Goal: Task Accomplishment & Management: Use online tool/utility

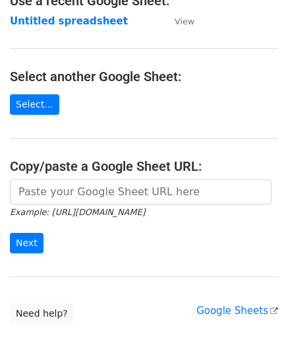
scroll to position [132, 0]
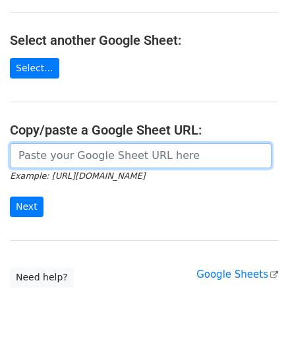
click at [57, 144] on input "url" at bounding box center [141, 155] width 262 height 25
paste input "https://docs.google.com/spreadsheets/d/1mcnLnasJn_k1i85O7lDRVL1LfSgvLRHuNSWMn_5…"
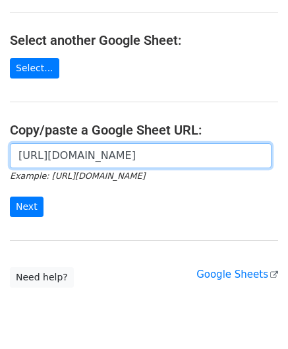
scroll to position [0, 285]
type input "https://docs.google.com/spreadsheets/d/1mcnLnasJn_k1i85O7lDRVL1LfSgvLRHuNSWMn_5…"
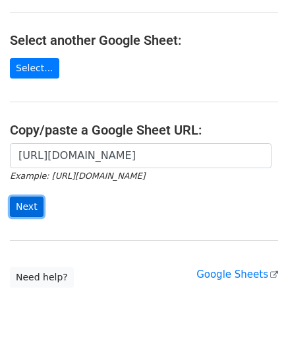
click at [24, 202] on input "Next" at bounding box center [27, 206] width 34 height 20
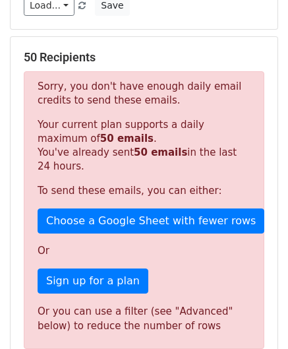
scroll to position [445, 0]
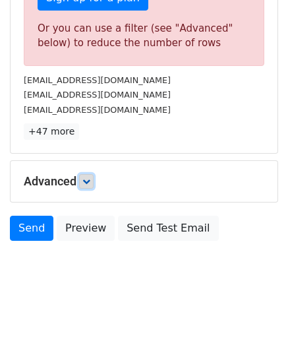
click at [90, 177] on icon at bounding box center [86, 181] width 8 height 8
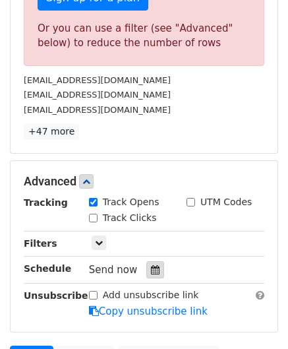
click at [151, 266] on icon at bounding box center [155, 269] width 9 height 9
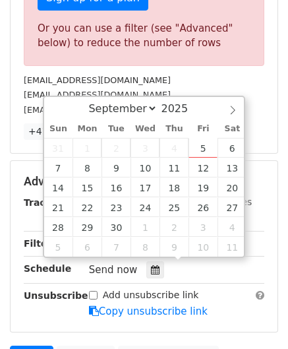
click at [200, 134] on div "Sun Mon Tue Wed Thu Fri Sat" at bounding box center [145, 128] width 203 height 18
type input "[DATE] 12:00"
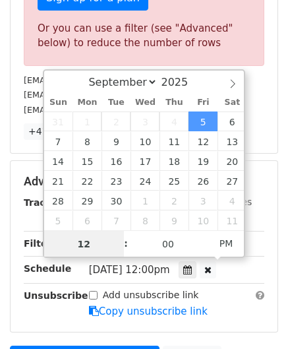
scroll to position [0, 0]
paste input "0"
type input "10"
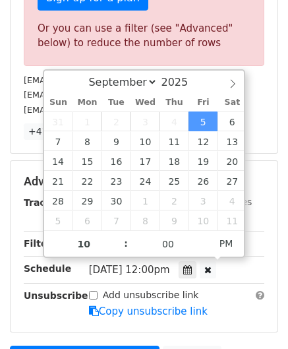
type input "[DATE] 22:00"
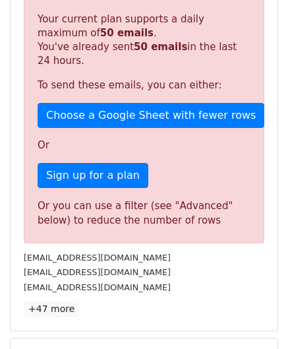
scroll to position [580, 0]
